Goal: Task Accomplishment & Management: Complete application form

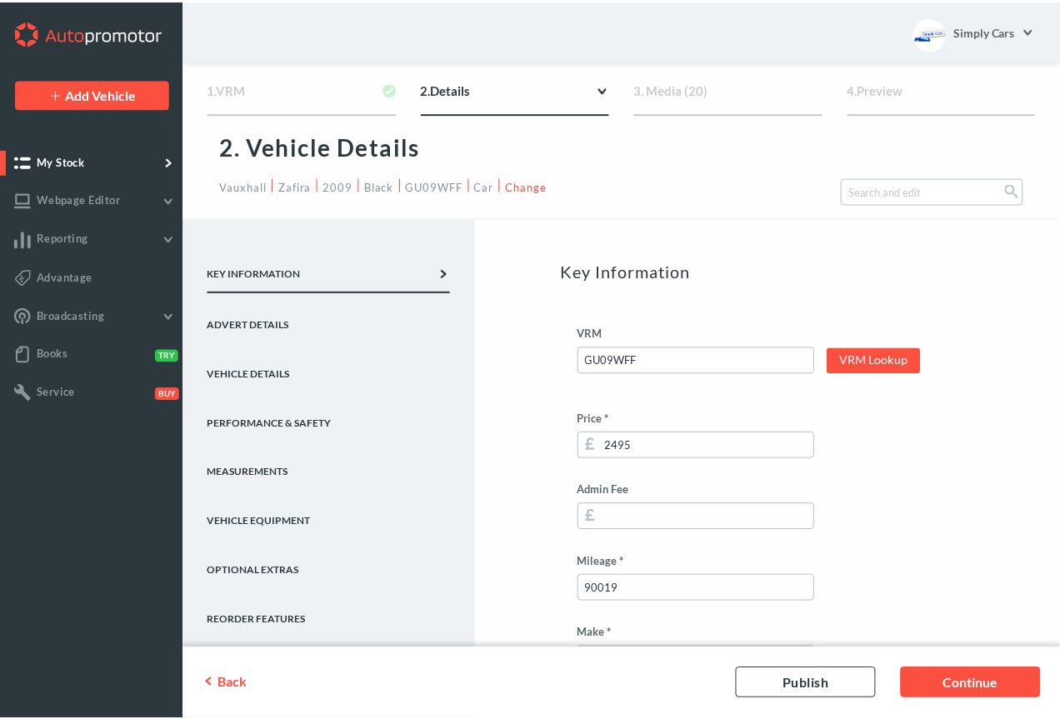
scroll to position [383, 0]
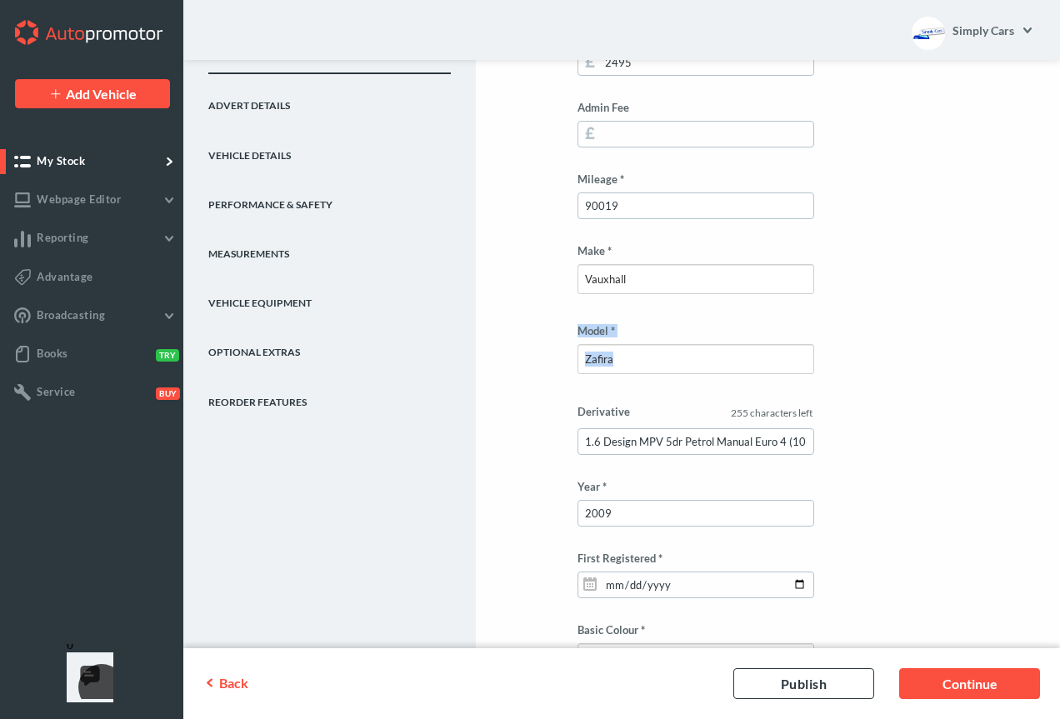
drag, startPoint x: 1057, startPoint y: 261, endPoint x: 1052, endPoint y: 338, distance: 77.7
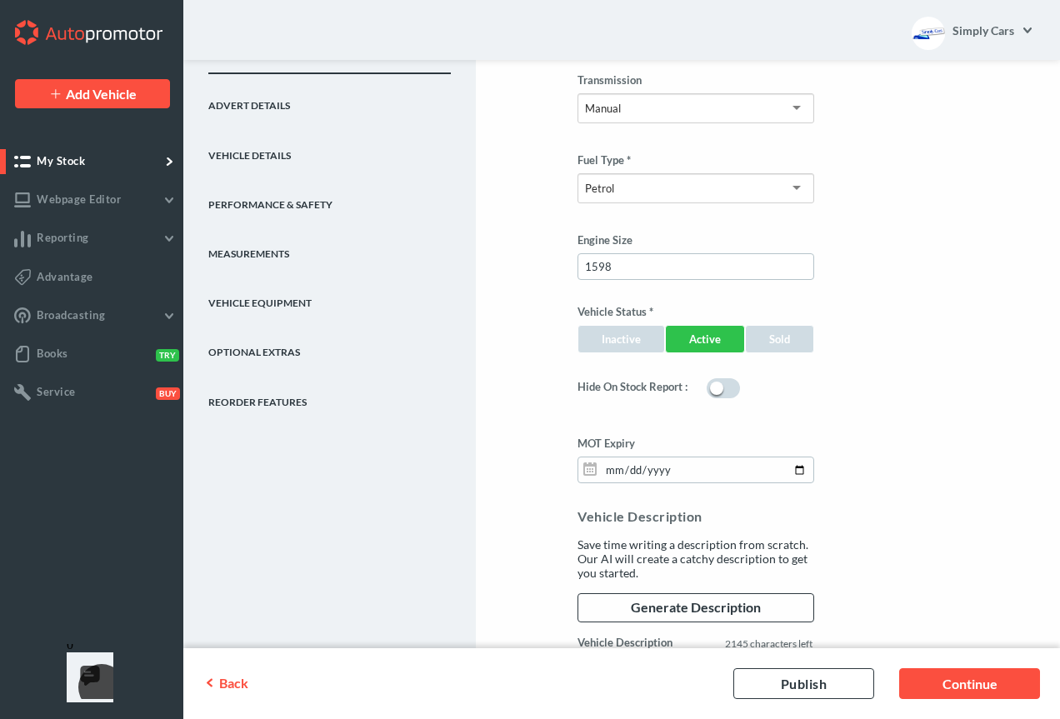
scroll to position [1096, 0]
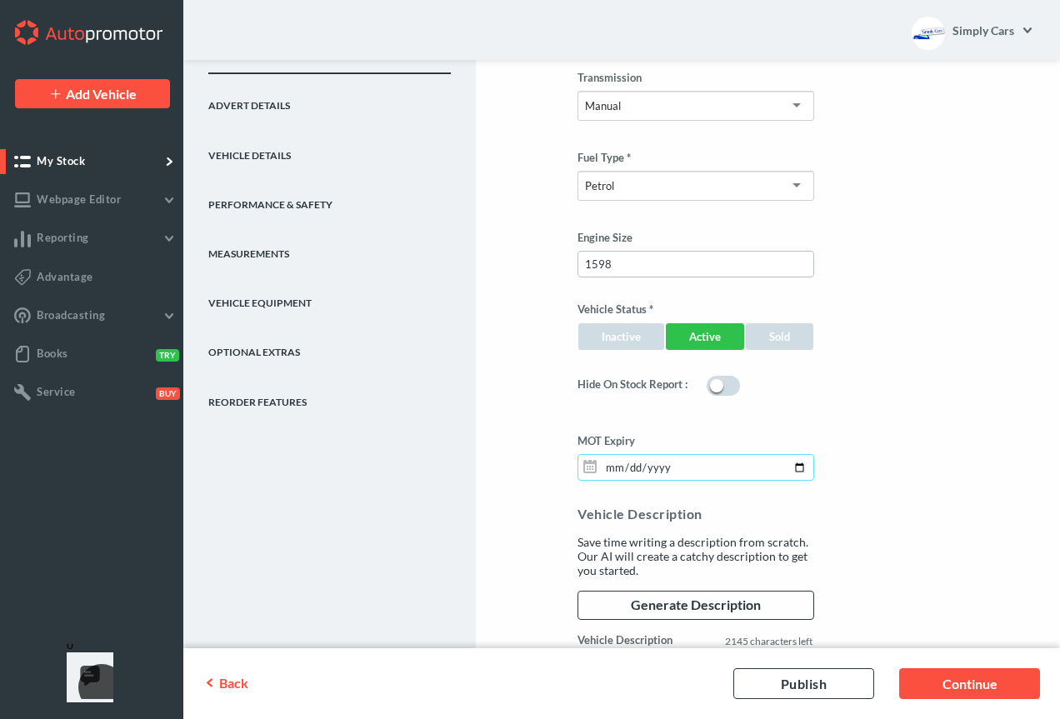
click at [615, 472] on input "[DATE]" at bounding box center [696, 467] width 237 height 27
type input "[DATE]"
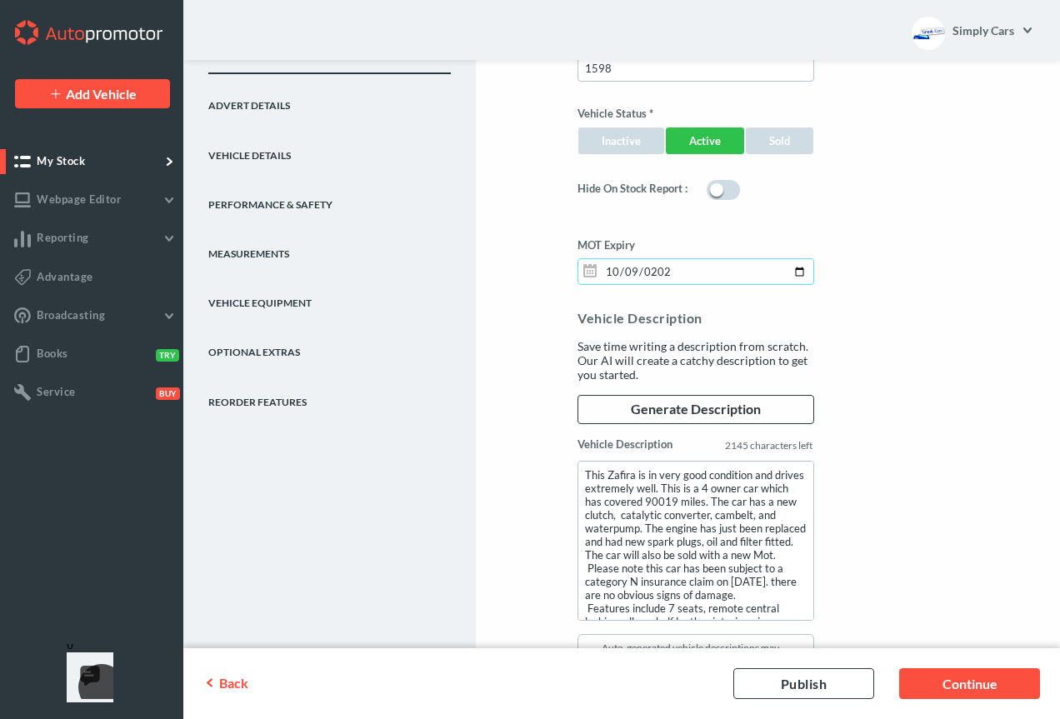
scroll to position [1498, 0]
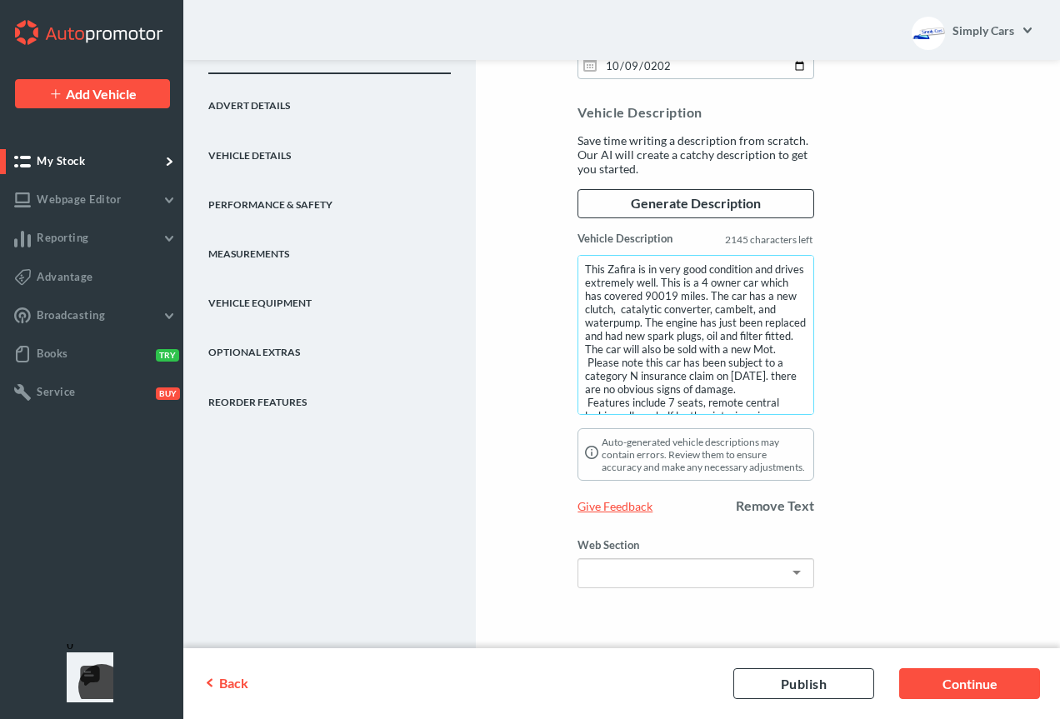
click at [697, 348] on textarea "This Zafira is in very good condition and drives extremely well. This is a 4 ow…" at bounding box center [696, 335] width 237 height 160
click at [756, 348] on textarea "This Zafira is in very good condition and drives extremely well. This is a 4 ow…" at bounding box center [696, 335] width 237 height 160
drag, startPoint x: 767, startPoint y: 351, endPoint x: 884, endPoint y: 344, distance: 116.9
click at [768, 351] on textarea "This Zafira is in very good condition and drives extremely well. This is a 4 ow…" at bounding box center [696, 335] width 237 height 160
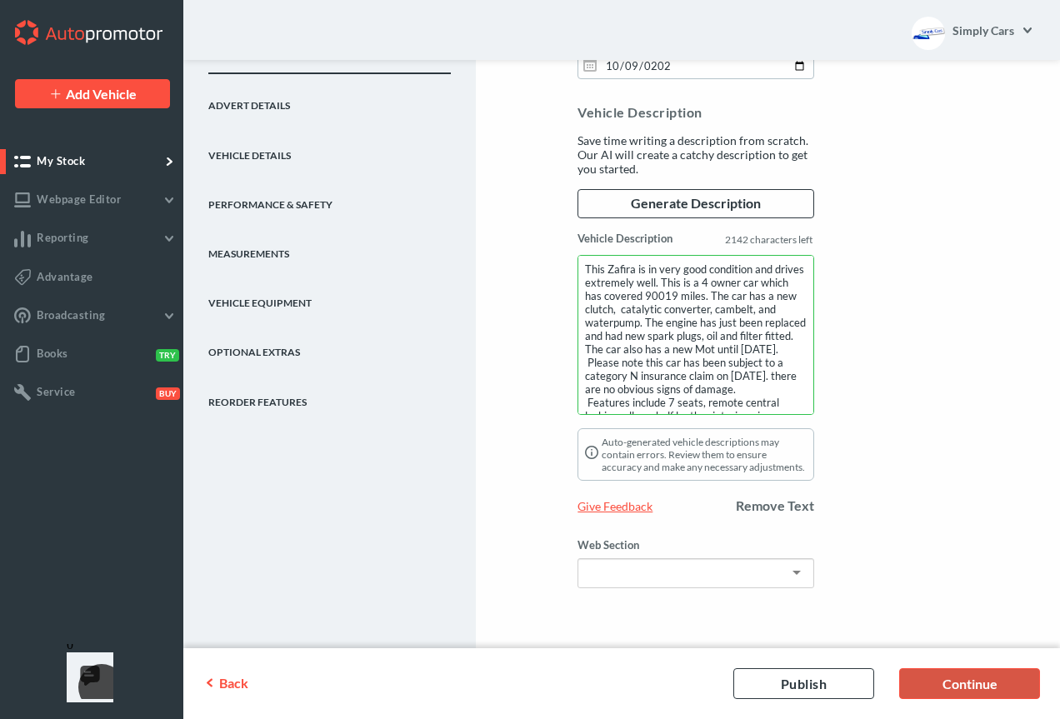
type textarea "This Zafira is in very good condition and drives extremely well. This is a 4 ow…"
click at [951, 691] on link "Continue" at bounding box center [969, 684] width 141 height 31
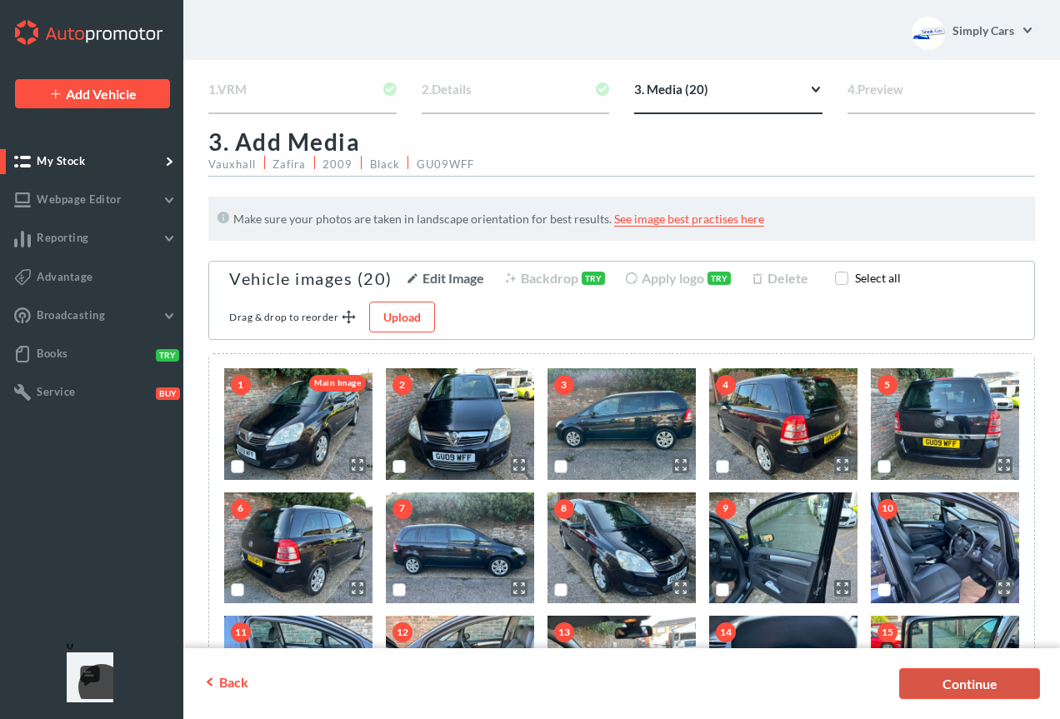
click at [970, 681] on link "Continue" at bounding box center [969, 684] width 141 height 31
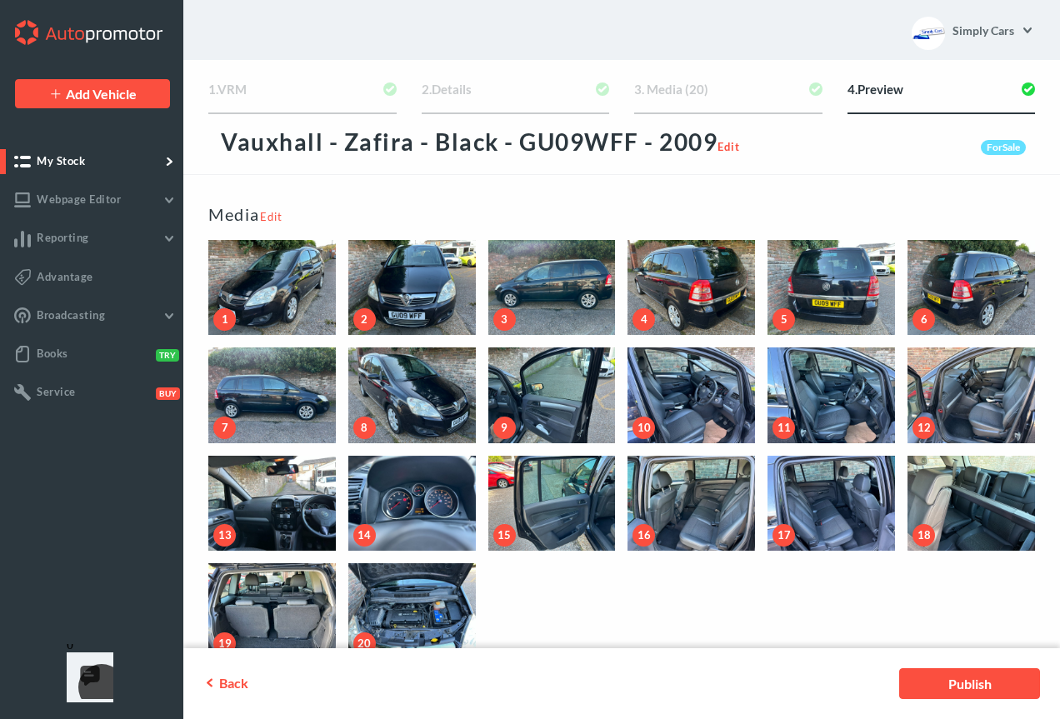
click at [970, 681] on link "Publish" at bounding box center [969, 684] width 141 height 31
